Goal: Participate in discussion

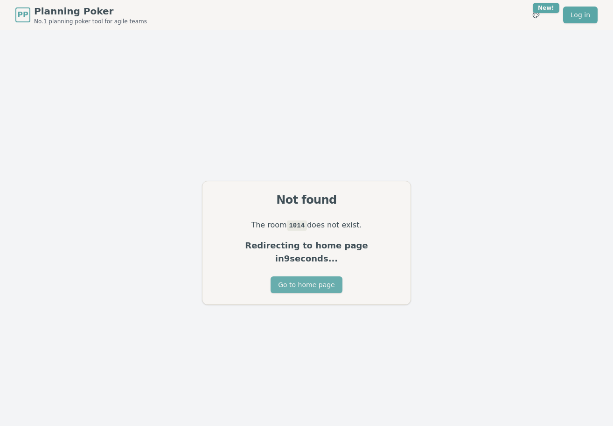
click at [297, 280] on button "Go to home page" at bounding box center [305, 284] width 71 height 17
click at [307, 276] on button "Go to home page" at bounding box center [305, 284] width 71 height 17
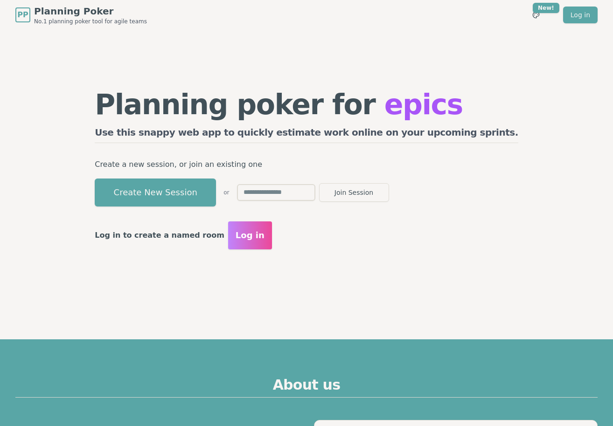
click at [310, 198] on input "text" at bounding box center [276, 192] width 78 height 17
type input "****"
click at [389, 192] on button "Join Session" at bounding box center [354, 192] width 70 height 19
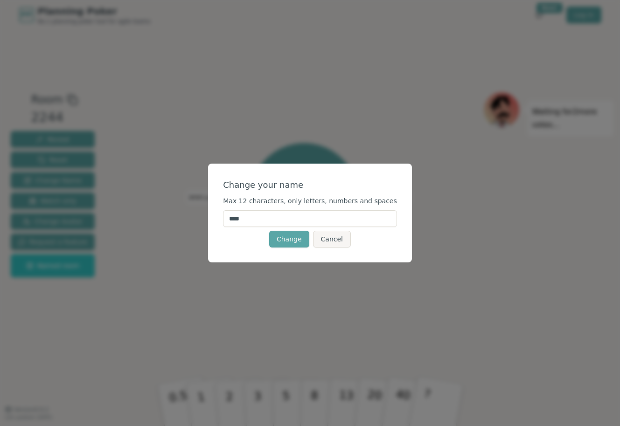
drag, startPoint x: 273, startPoint y: 216, endPoint x: 228, endPoint y: 219, distance: 45.3
click at [228, 219] on div "Change your name Max 12 characters, only letters, numbers and spaces **** Chang…" at bounding box center [310, 213] width 204 height 99
type input "***"
click at [289, 239] on button "Change" at bounding box center [289, 239] width 40 height 17
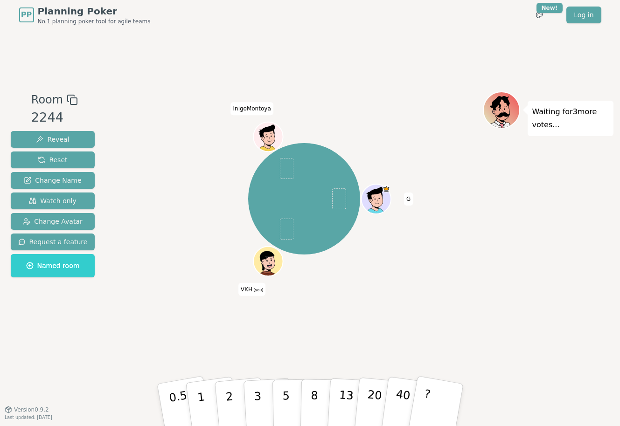
click at [515, 253] on div "Waiting for 3 more votes..." at bounding box center [548, 219] width 131 height 256
drag, startPoint x: 27, startPoint y: 294, endPoint x: 481, endPoint y: 344, distance: 456.8
click at [516, 345] on div "Waiting for 3 more votes..." at bounding box center [548, 219] width 131 height 256
click at [289, 398] on button "5" at bounding box center [296, 405] width 48 height 71
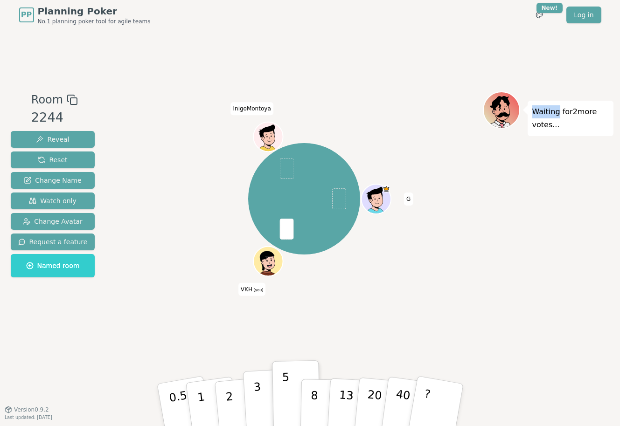
click at [253, 393] on button "3" at bounding box center [267, 405] width 51 height 73
click at [282, 398] on button "5" at bounding box center [296, 405] width 48 height 71
click at [528, 311] on div "Waiting for 2 more votes..." at bounding box center [548, 219] width 131 height 256
click at [252, 390] on button "3" at bounding box center [267, 405] width 51 height 73
click at [281, 388] on button "5" at bounding box center [296, 405] width 48 height 71
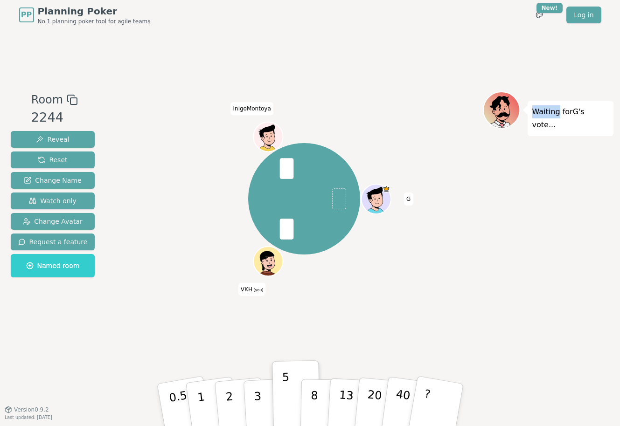
click at [522, 238] on div "Waiting for G 's vote..." at bounding box center [548, 219] width 131 height 256
click at [235, 392] on button "2" at bounding box center [239, 405] width 53 height 74
click at [256, 398] on button "3" at bounding box center [267, 405] width 51 height 73
